Goal: Task Accomplishment & Management: Manage account settings

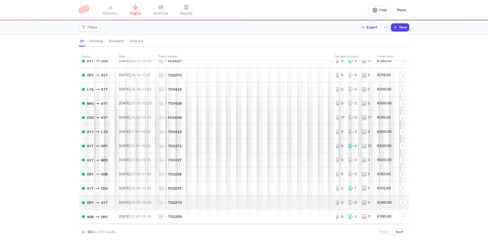
scroll to position [553, 0]
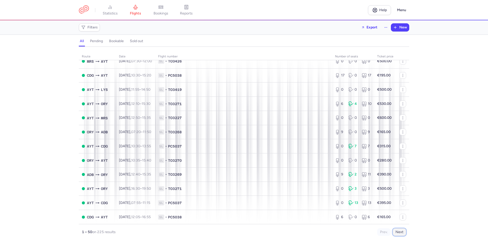
click at [401, 232] on button "Next" at bounding box center [399, 233] width 13 height 8
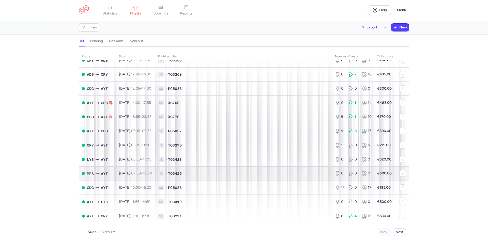
scroll to position [553, 0]
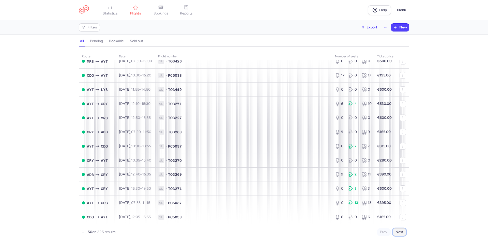
click at [399, 231] on button "Next" at bounding box center [399, 233] width 13 height 8
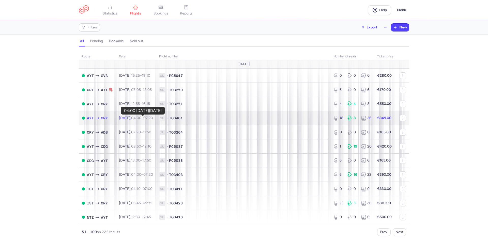
click at [140, 118] on time "04:00" at bounding box center [136, 118] width 10 height 4
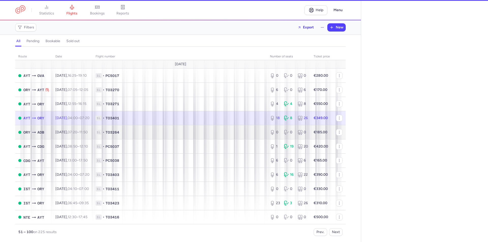
select select "days"
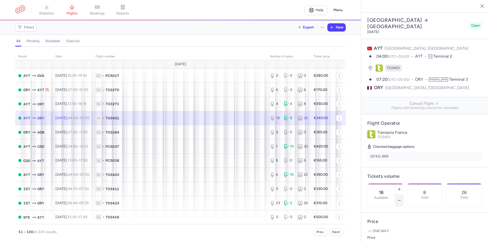
click at [404, 195] on button "button" at bounding box center [400, 200] width 8 height 11
click at [402, 199] on icon "button" at bounding box center [400, 201] width 4 height 4
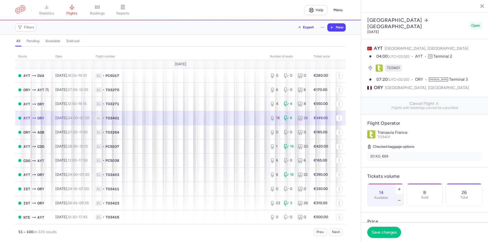
type input "13"
click at [387, 231] on span "Save changes" at bounding box center [384, 232] width 25 height 5
